Goal: Obtain resource: Download file/media

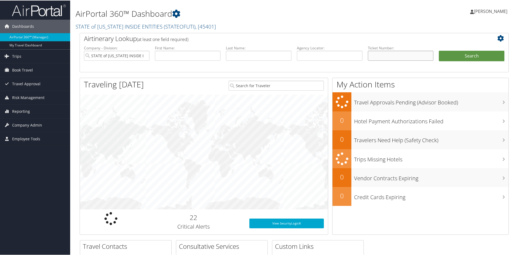
click at [381, 59] on input "text" at bounding box center [401, 55] width 66 height 10
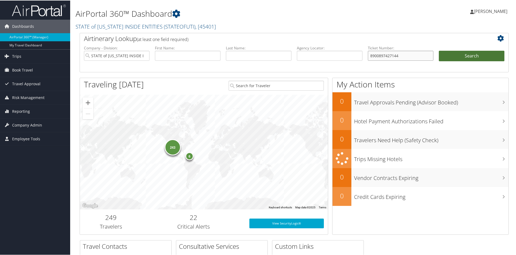
type input "8900897427144"
click at [463, 56] on button "Search" at bounding box center [472, 55] width 66 height 11
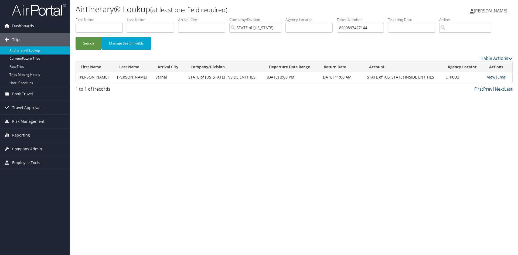
click at [490, 77] on link "View" at bounding box center [491, 76] width 8 height 5
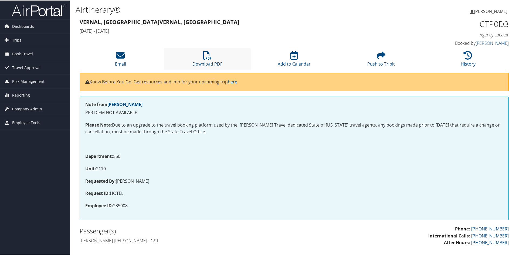
click at [200, 59] on li "Download PDF" at bounding box center [207, 59] width 87 height 22
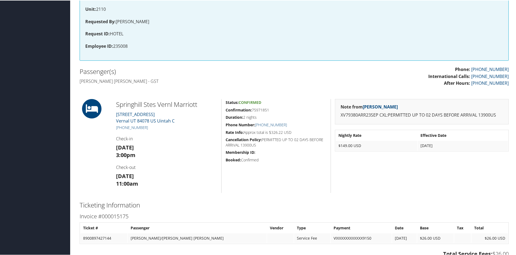
scroll to position [162, 0]
